Goal: Information Seeking & Learning: Find contact information

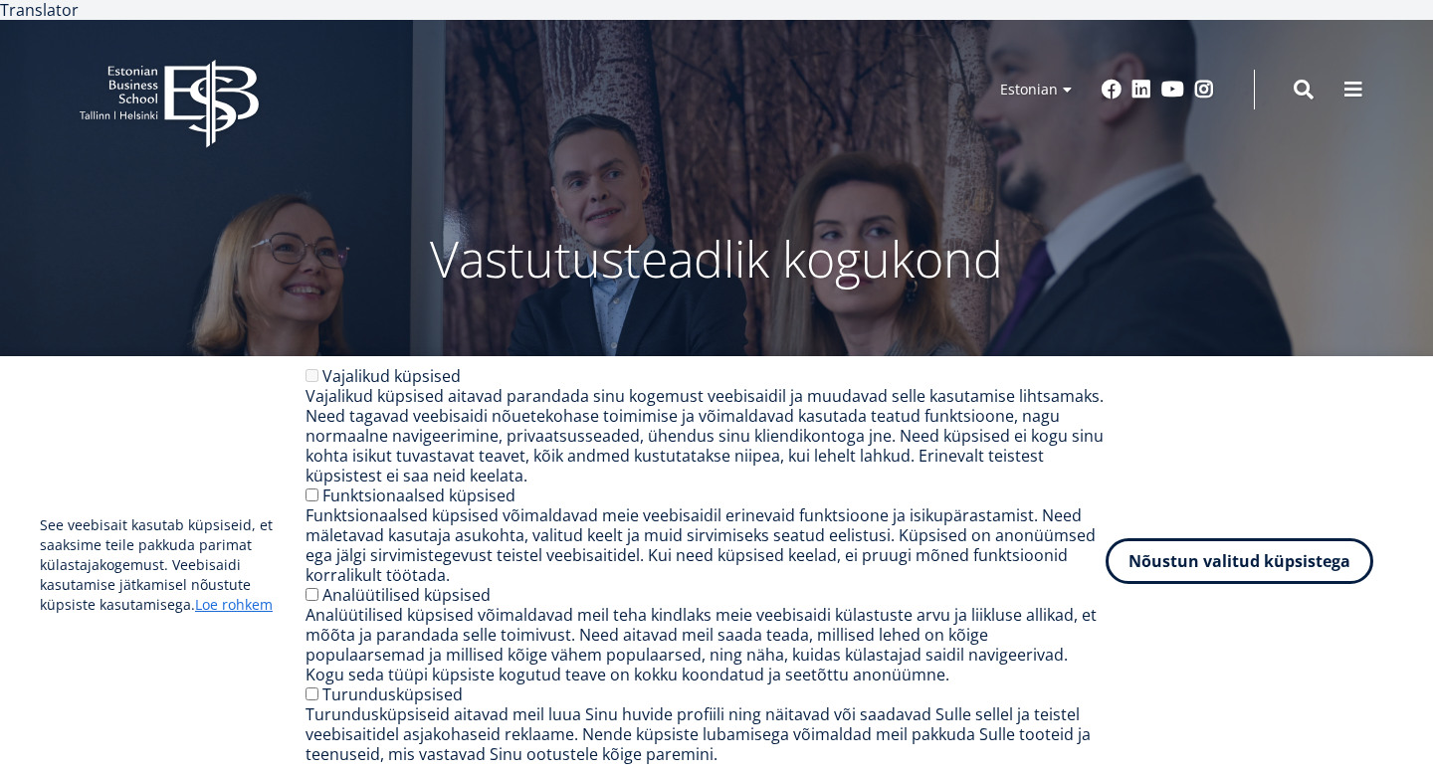
click at [1295, 557] on button "Nõustun valitud küpsistega" at bounding box center [1240, 561] width 268 height 46
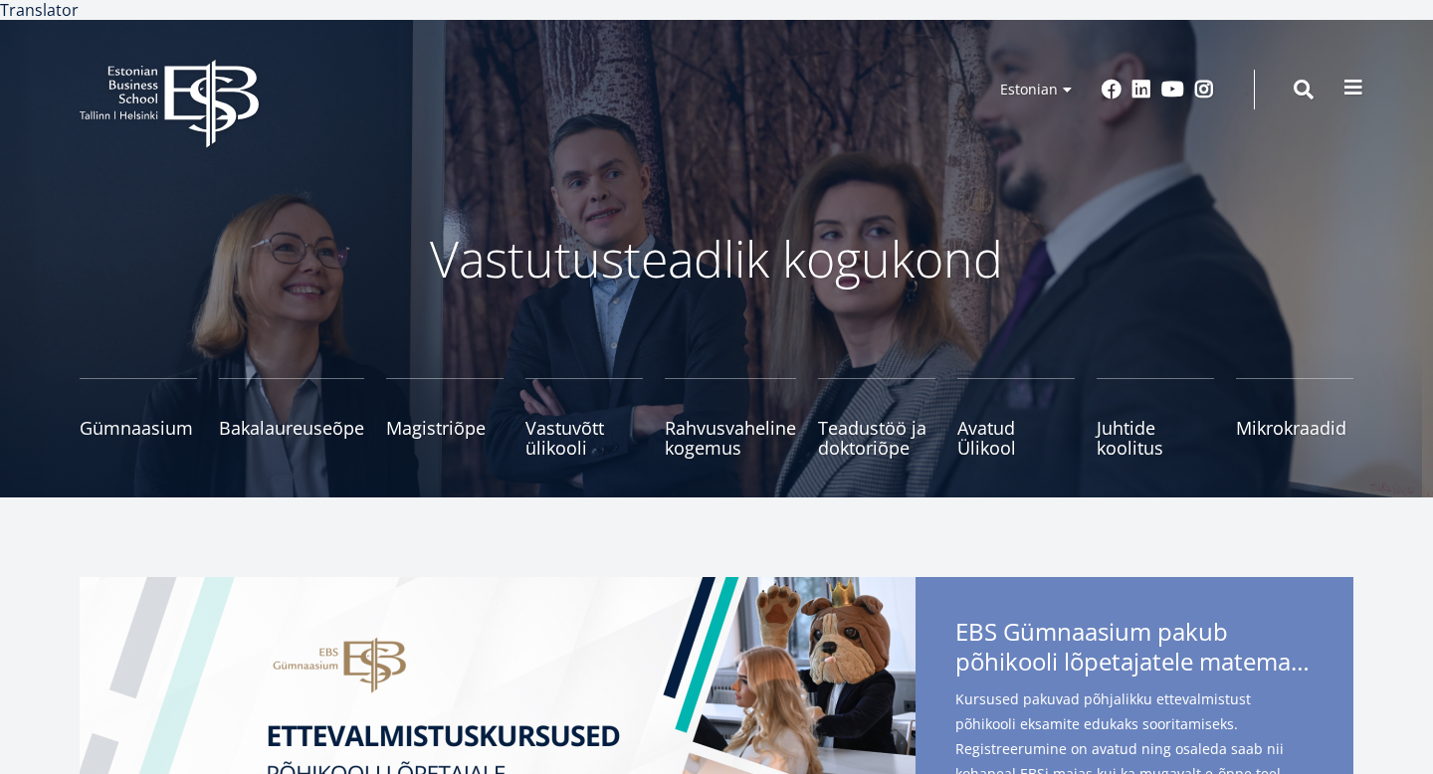
click at [1348, 78] on span at bounding box center [1354, 88] width 20 height 20
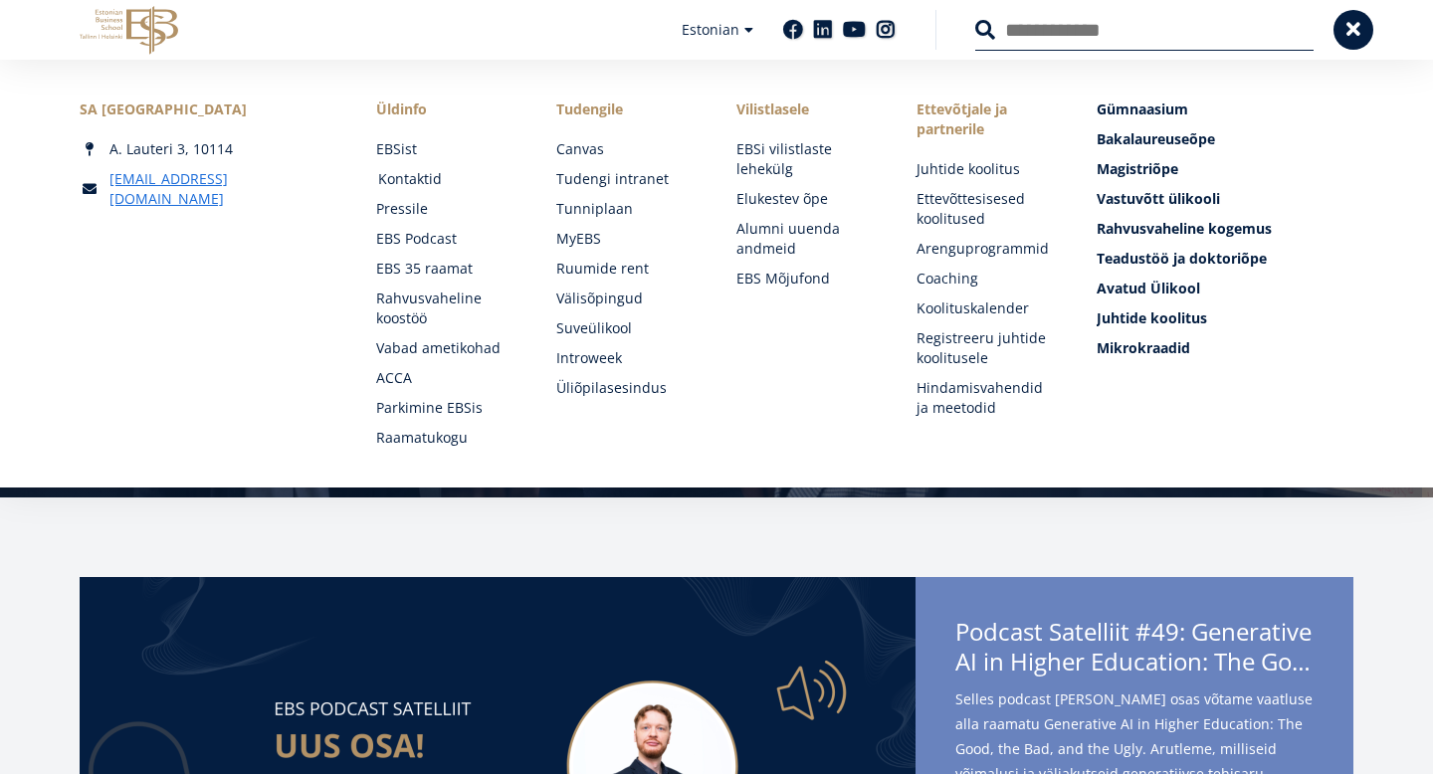
click at [414, 177] on link "Kontaktid" at bounding box center [448, 179] width 140 height 20
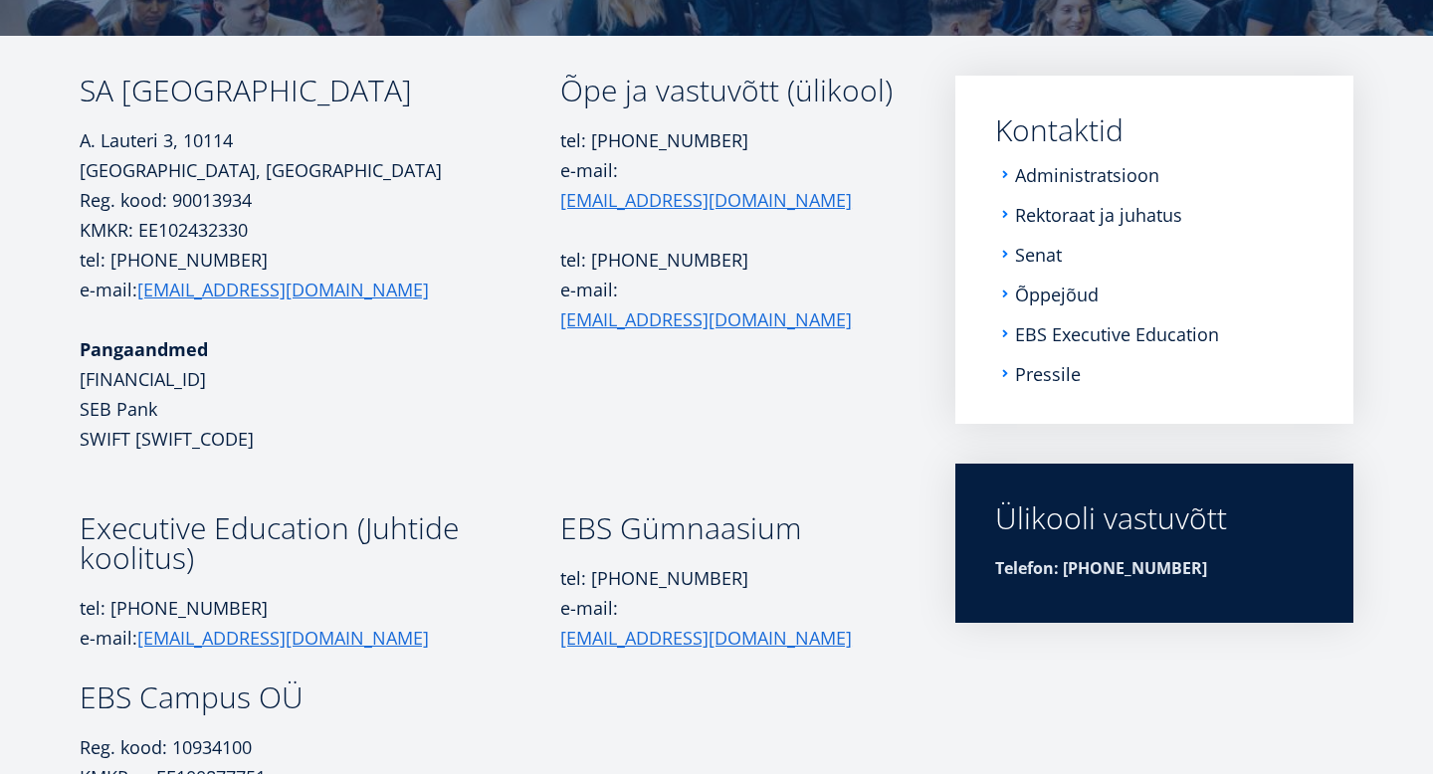
scroll to position [279, 0]
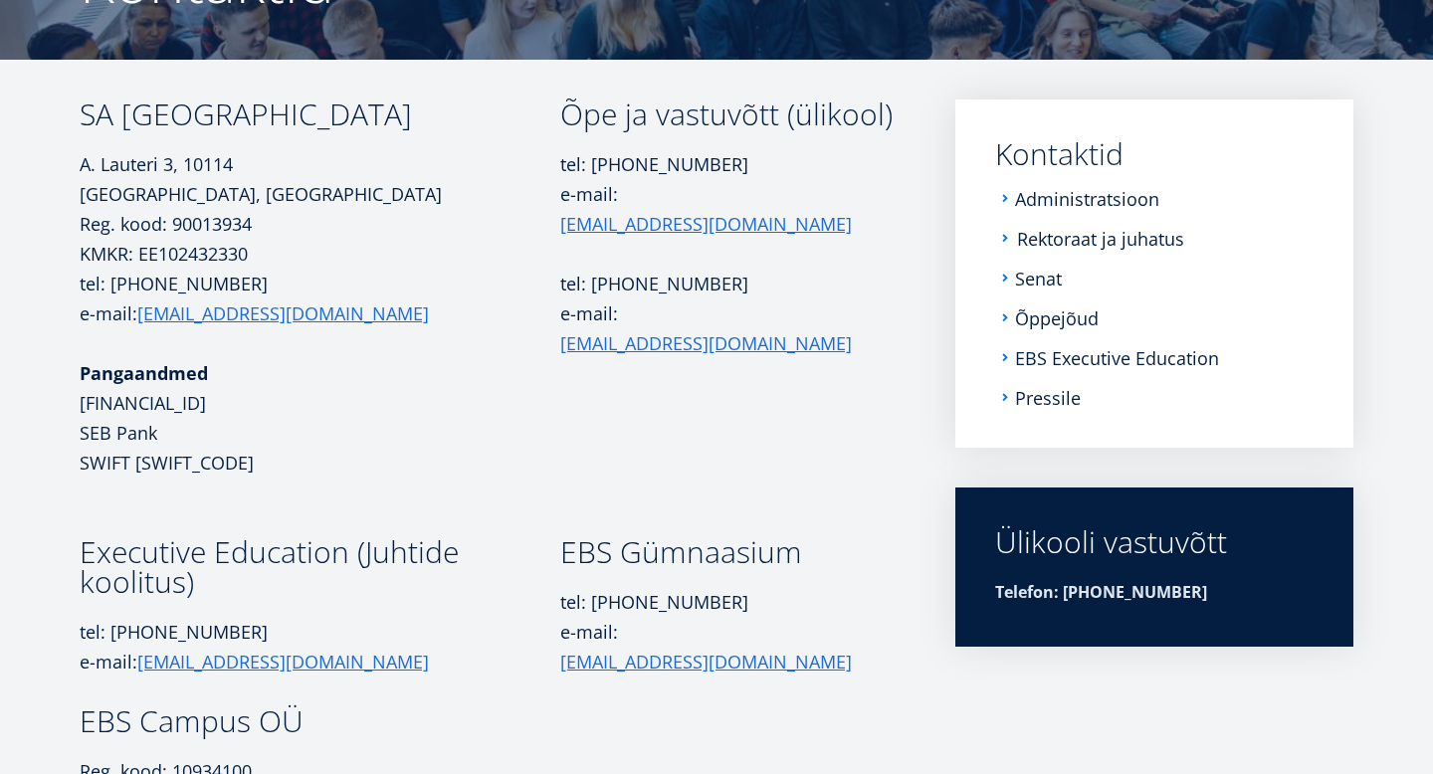
click at [1063, 229] on link "Rektoraat ja juhatus" at bounding box center [1100, 239] width 167 height 20
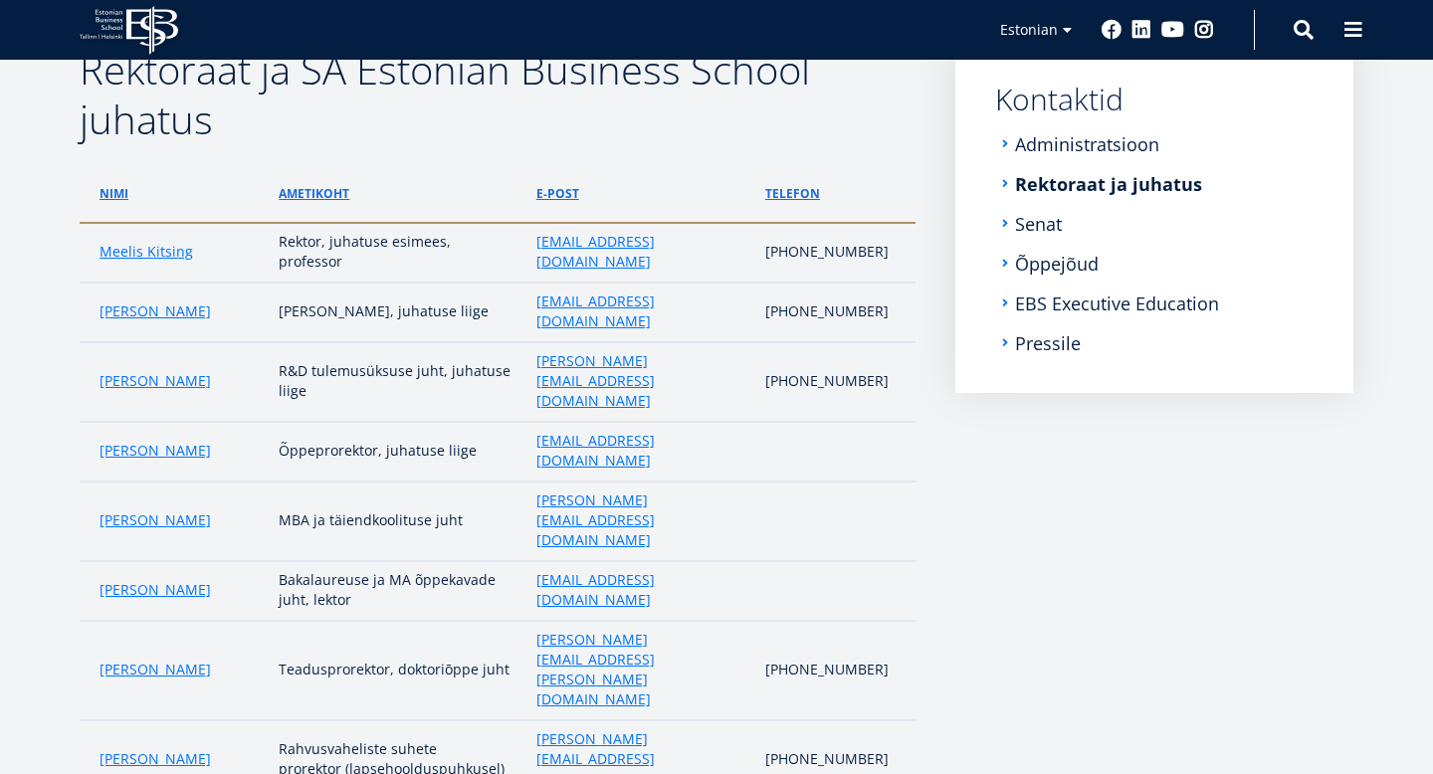
scroll to position [347, 0]
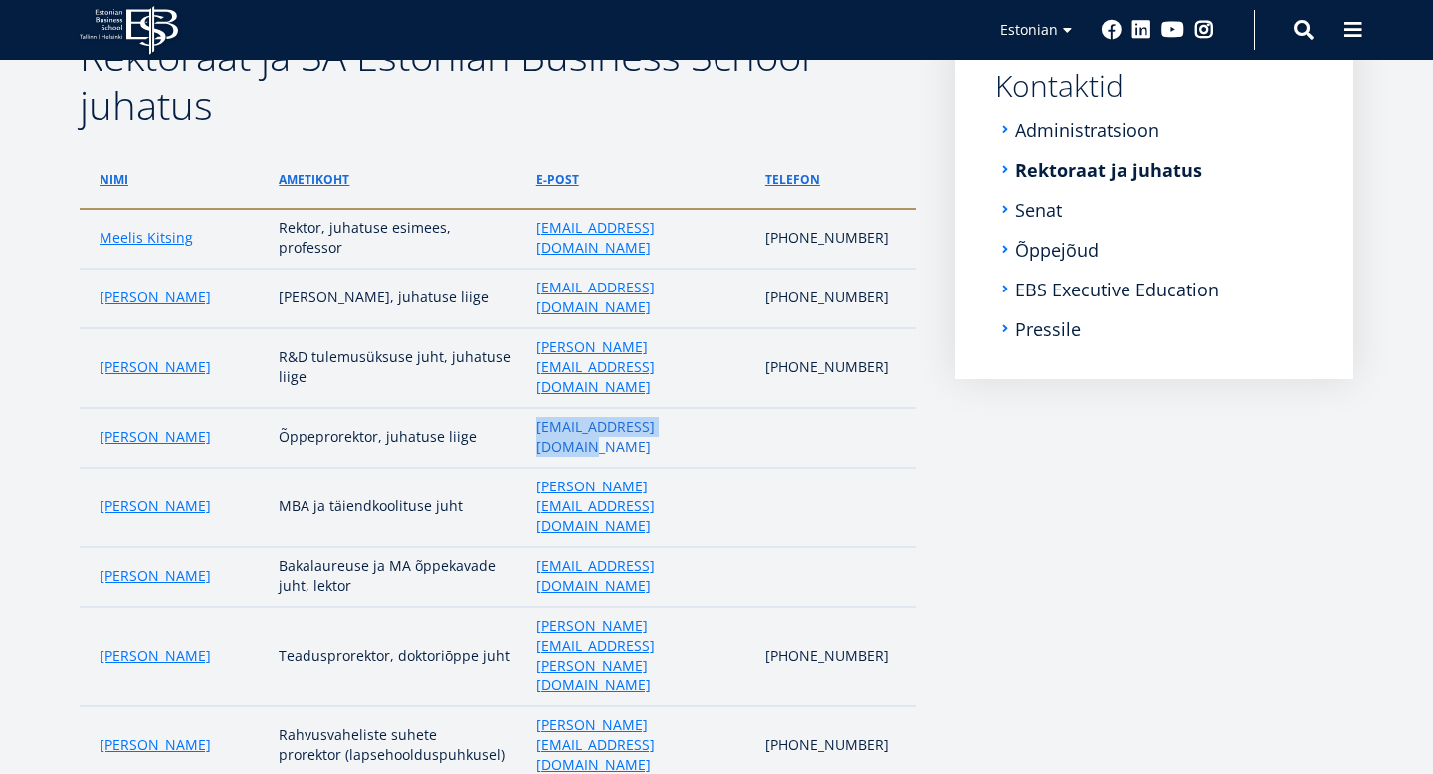
drag, startPoint x: 733, startPoint y: 345, endPoint x: 537, endPoint y: 346, distance: 195.1
click at [537, 408] on td "maarja.murumagi@ebs.ee" at bounding box center [641, 438] width 229 height 60
copy link "maarja.murumagi@ebs.ee"
click at [963, 409] on aside "Submenu Kontaktid Administratsioon Rektoraat ja juhatus Senat Õppejõud EBS Exec…" at bounding box center [1155, 464] width 398 height 866
drag, startPoint x: 717, startPoint y: 346, endPoint x: 536, endPoint y: 350, distance: 180.2
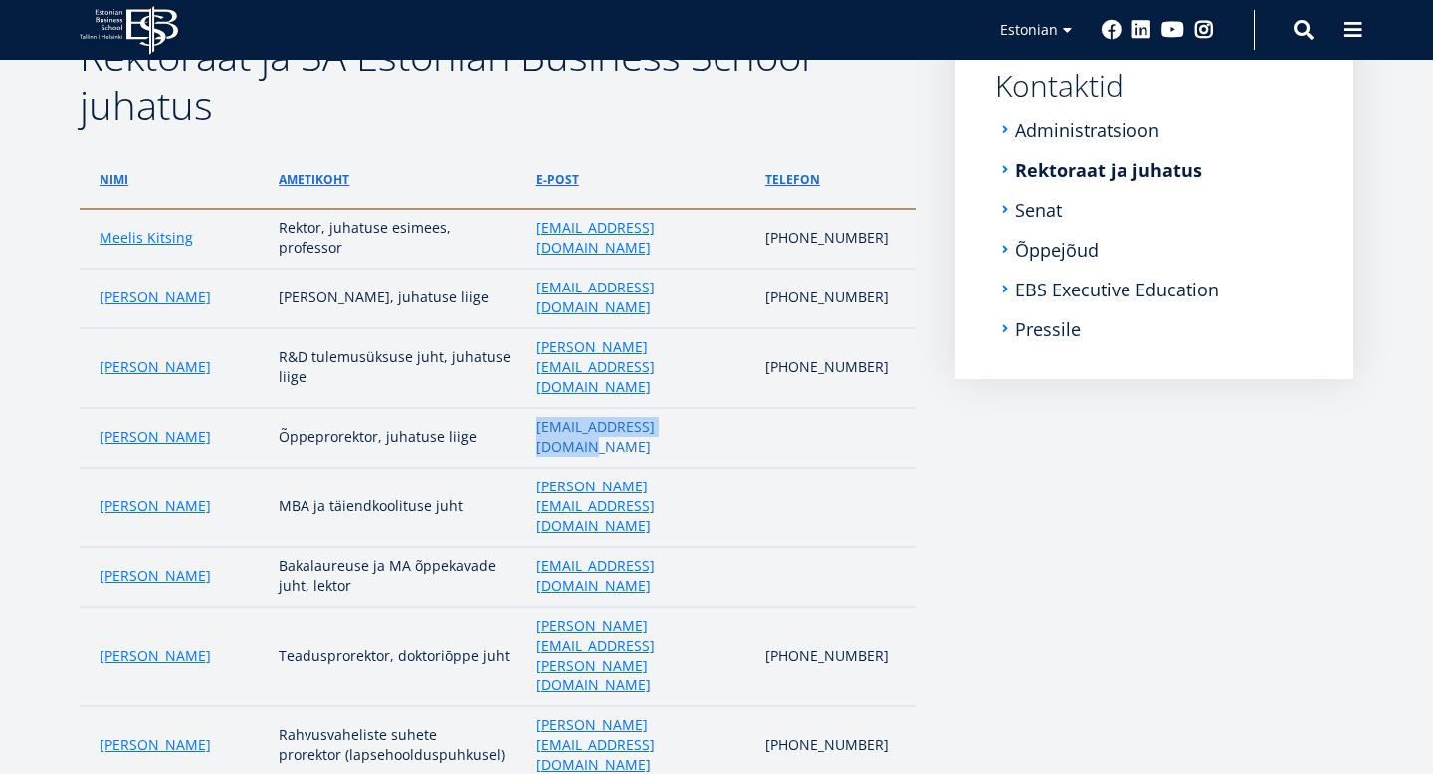
click at [536, 408] on td "maarja.murumagi@ebs.ee" at bounding box center [641, 438] width 229 height 60
copy link "maarja.murumagi@ebs.ee"
drag, startPoint x: 240, startPoint y: 341, endPoint x: 95, endPoint y: 342, distance: 145.3
click at [95, 408] on td "Maarja Murumägi" at bounding box center [174, 438] width 189 height 60
copy link "Maarja Murumägi"
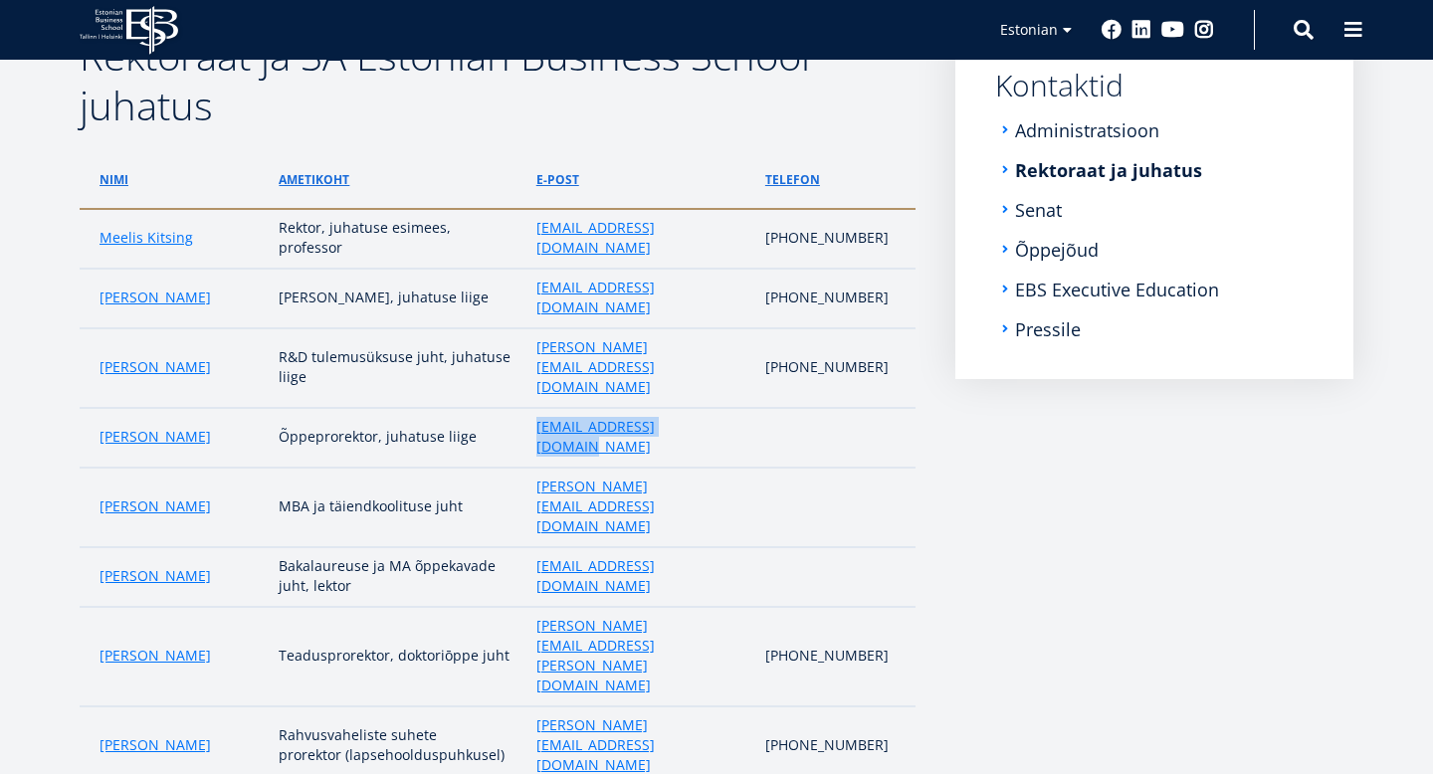
click at [1070, 478] on aside "Submenu Kontaktid Administratsioon Rektoraat ja juhatus Senat Õppejõud EBS Exec…" at bounding box center [1155, 464] width 398 height 866
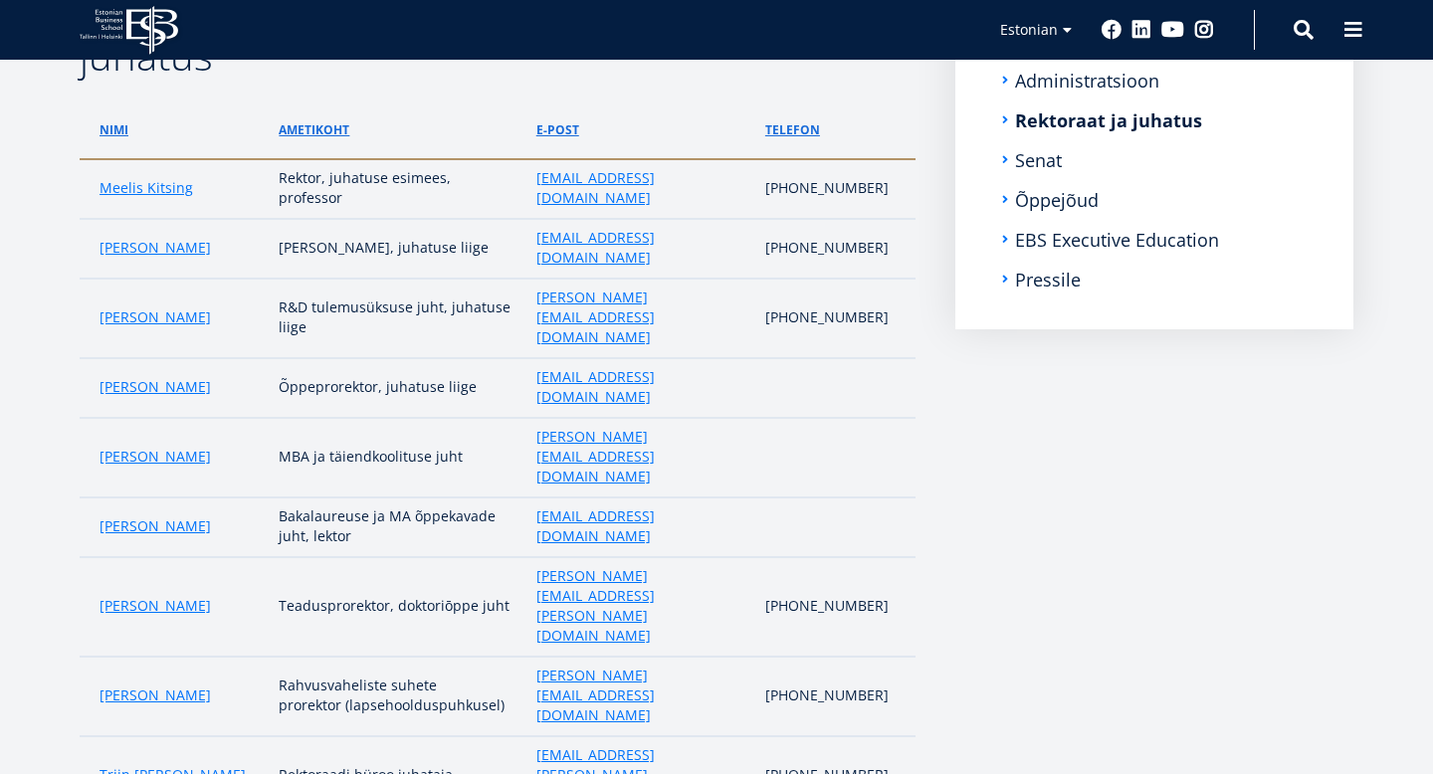
scroll to position [400, 0]
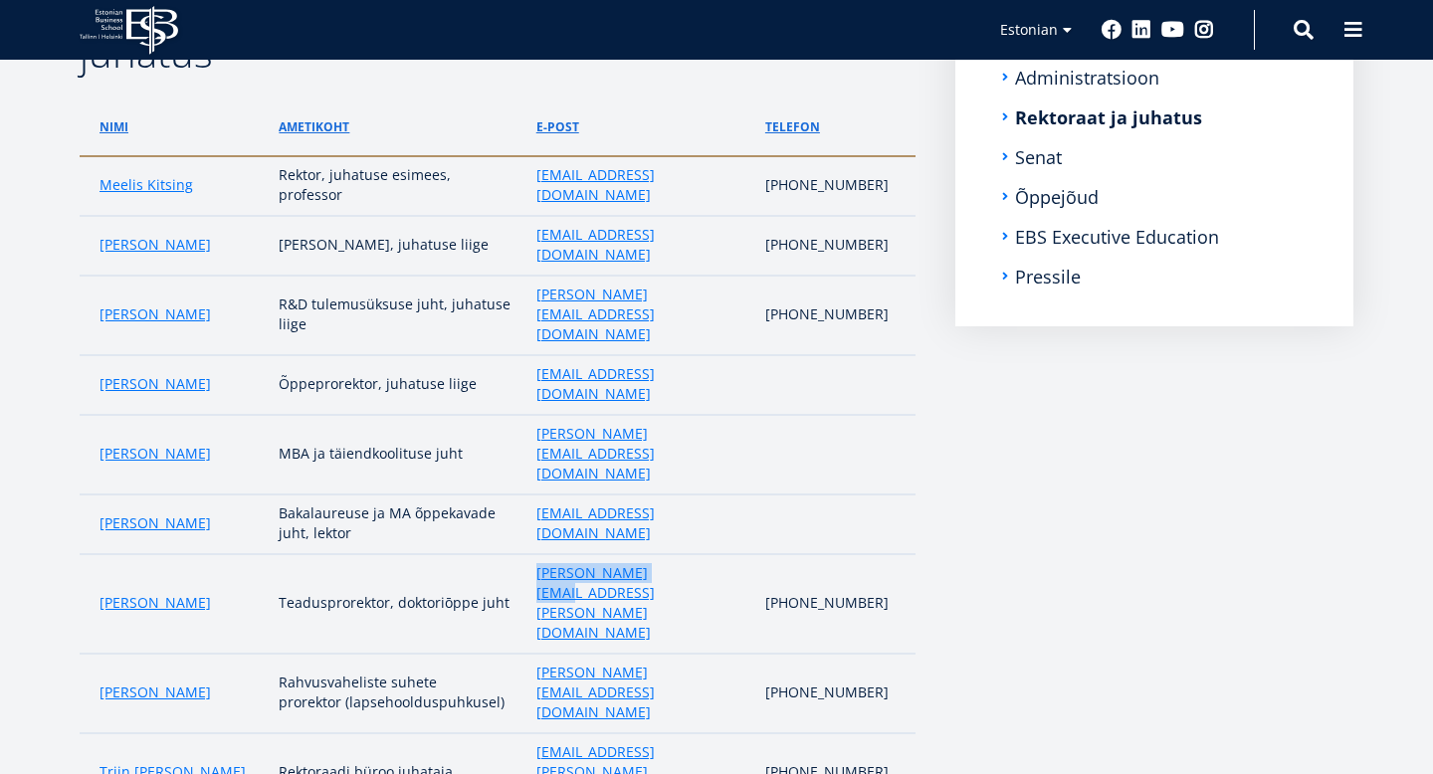
drag, startPoint x: 689, startPoint y: 434, endPoint x: 536, endPoint y: 434, distance: 153.3
click at [536, 554] on td "karmo.kroos@ebs.ee" at bounding box center [641, 604] width 229 height 100
copy link "karmo.kroos@ebs.ee"
click at [1105, 488] on aside "Submenu Kontaktid Administratsioon Rektoraat ja juhatus Senat Õppejõud EBS Exec…" at bounding box center [1155, 411] width 398 height 866
drag, startPoint x: 733, startPoint y: 245, endPoint x: 536, endPoint y: 246, distance: 196.1
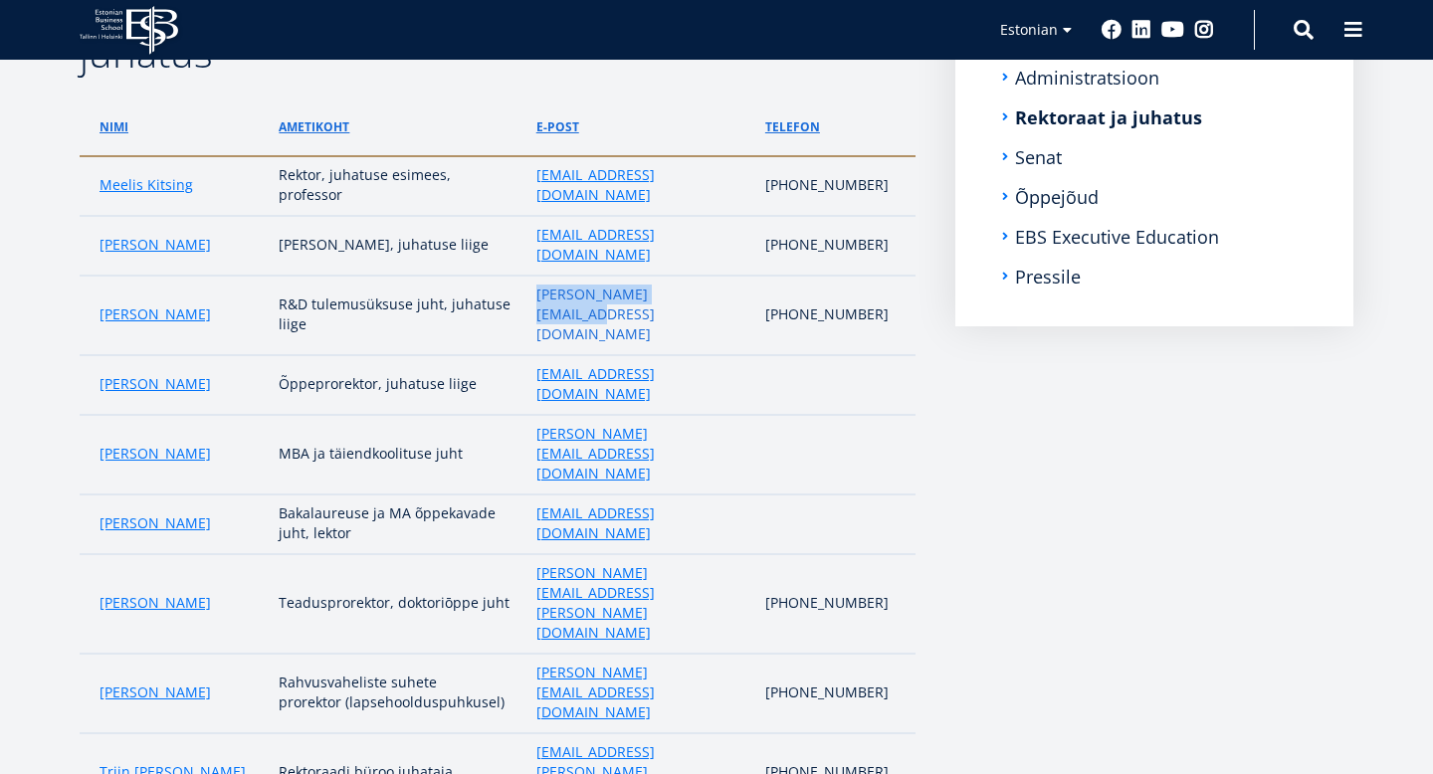
click at [536, 276] on td "andreas.veispak@ebs.ee" at bounding box center [641, 316] width 229 height 80
copy link "andreas.veispak@ebs.ee"
drag, startPoint x: 241, startPoint y: 242, endPoint x: 96, endPoint y: 242, distance: 145.3
click at [96, 276] on td "Andreas Veispak" at bounding box center [174, 316] width 189 height 80
copy link "Andreas Veispak"
